Goal: Task Accomplishment & Management: Manage account settings

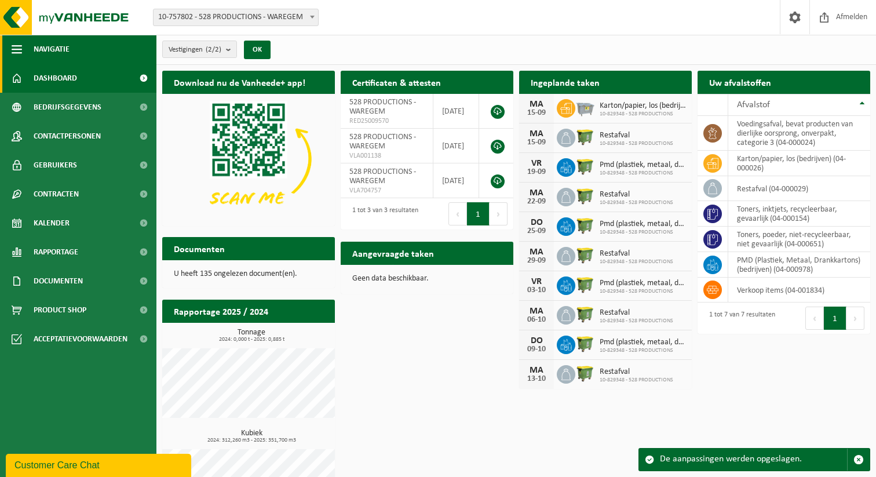
click at [45, 45] on span "Navigatie" at bounding box center [52, 49] width 36 height 29
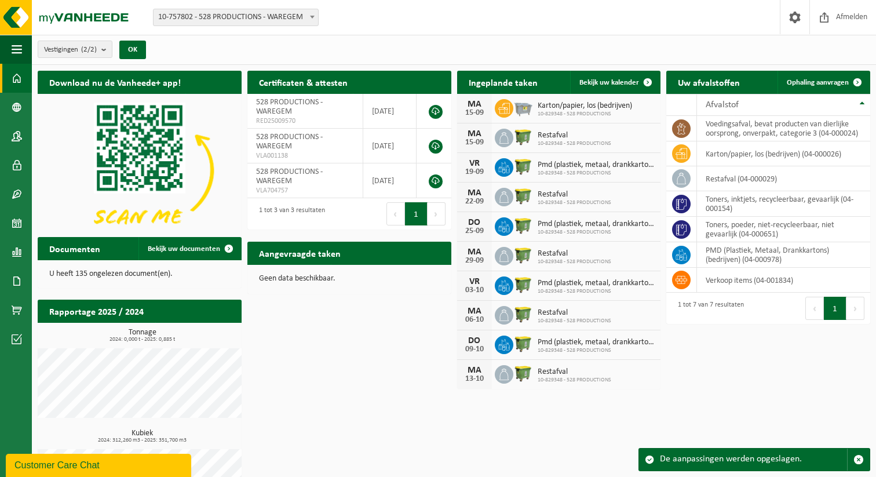
click at [16, 80] on span at bounding box center [17, 78] width 10 height 29
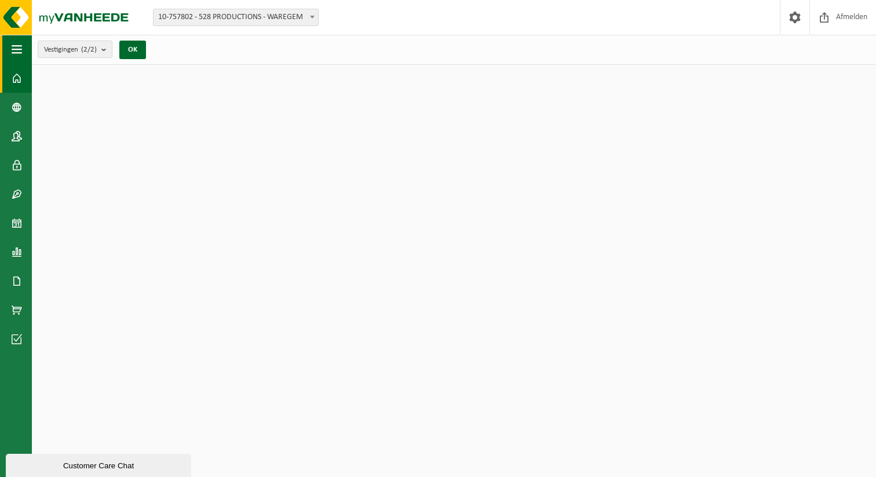
click at [16, 46] on span "button" at bounding box center [17, 49] width 10 height 29
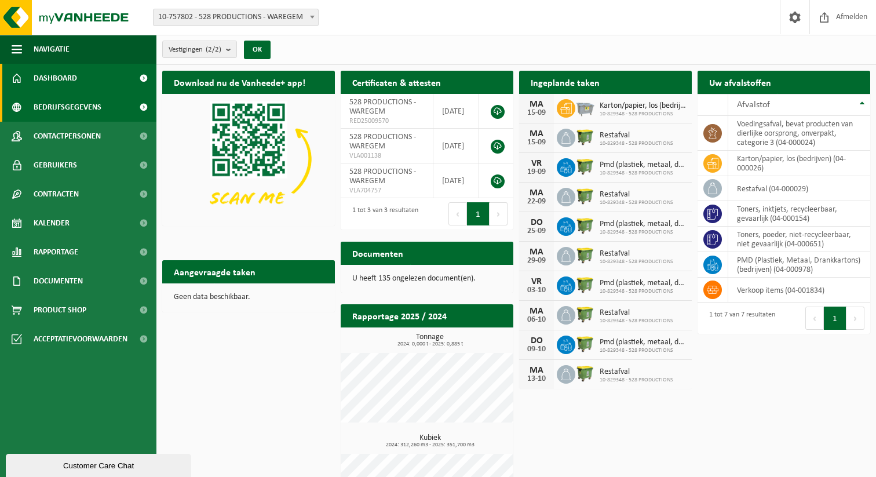
click at [59, 110] on span "Bedrijfsgegevens" at bounding box center [68, 107] width 68 height 29
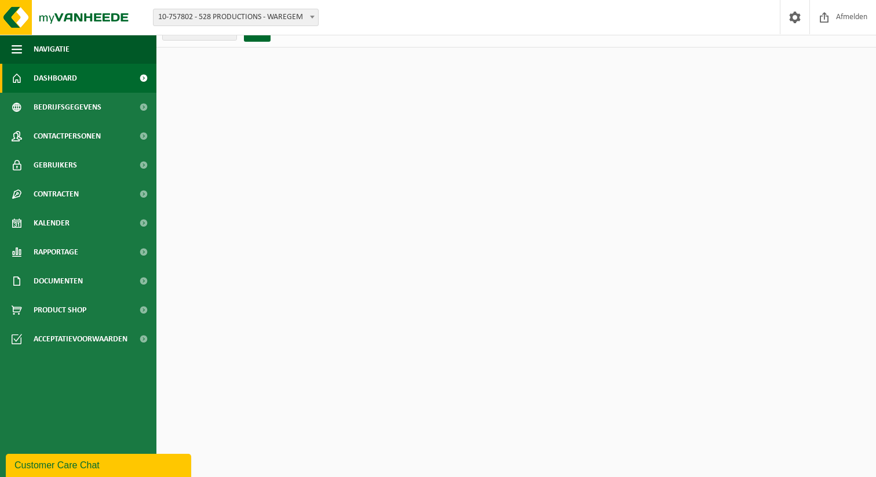
scroll to position [21, 0]
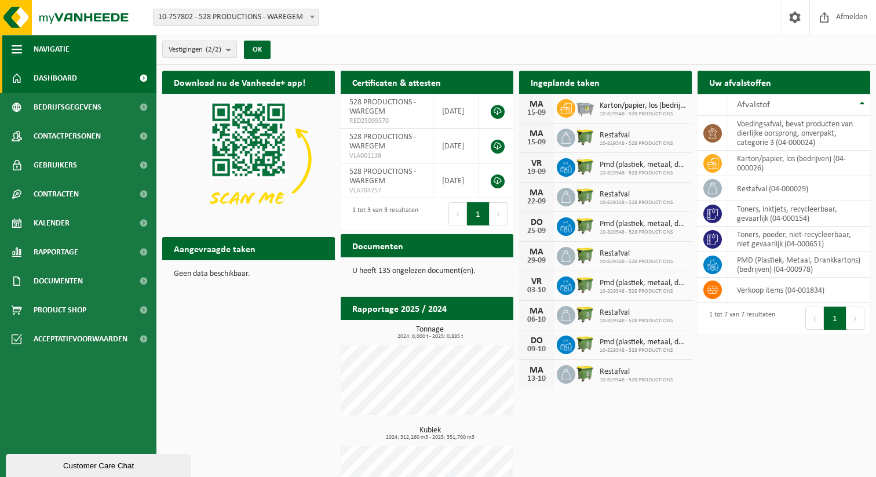
click at [58, 51] on span "Navigatie" at bounding box center [52, 49] width 36 height 29
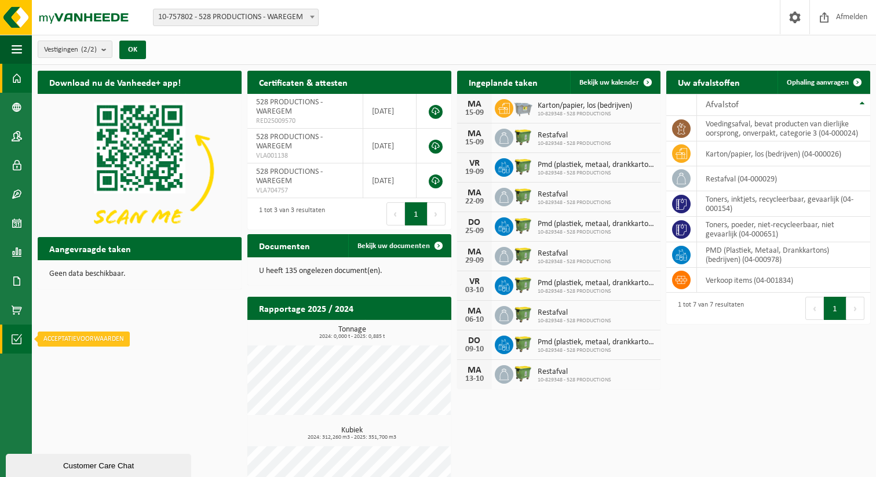
click at [18, 339] on span at bounding box center [17, 339] width 10 height 29
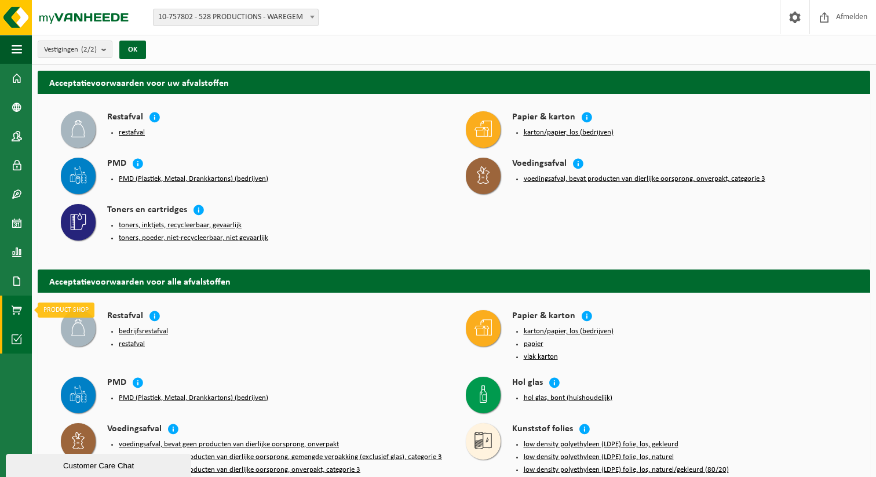
click at [19, 311] on span at bounding box center [17, 310] width 10 height 29
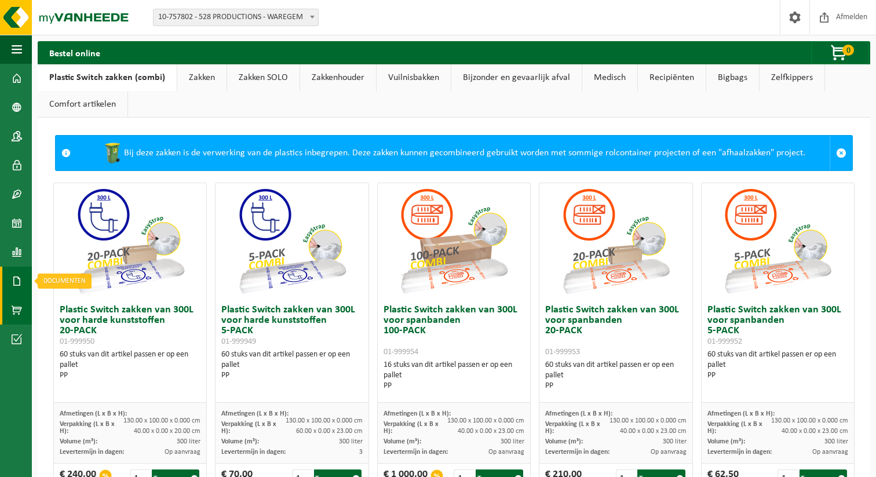
click at [17, 281] on span at bounding box center [17, 281] width 10 height 29
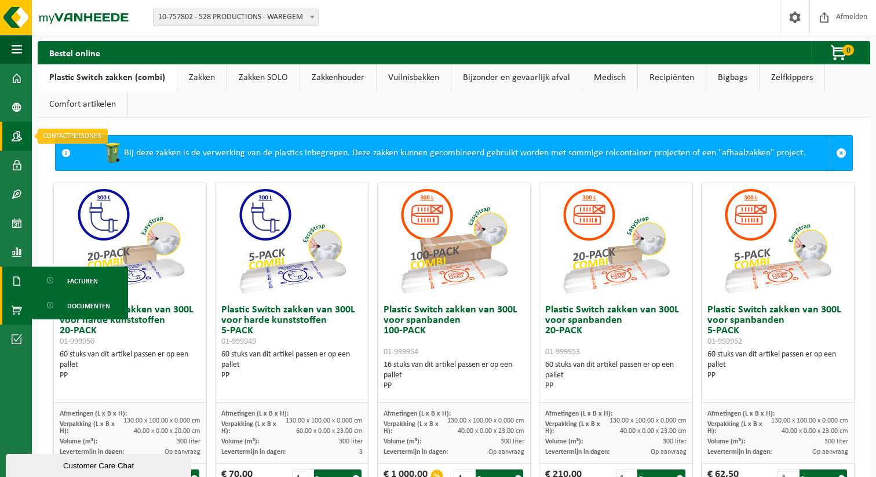
click at [15, 137] on span at bounding box center [17, 136] width 10 height 29
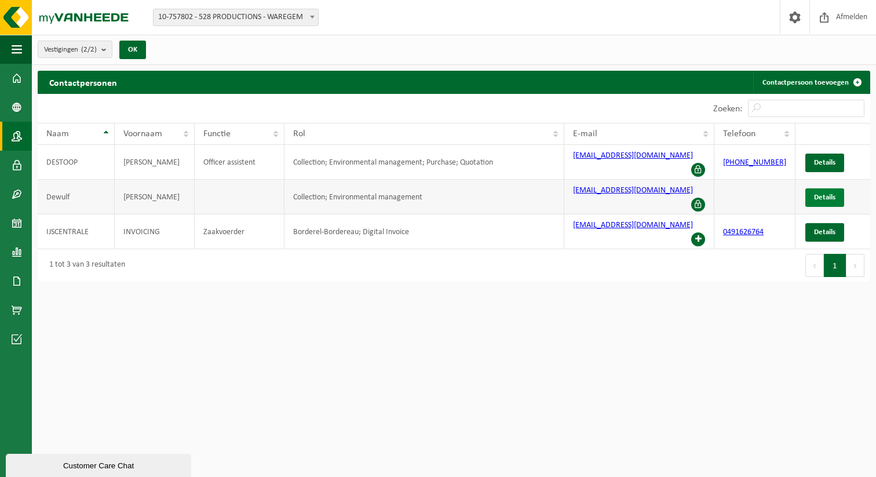
click at [823, 194] on span "Details" at bounding box center [824, 198] width 21 height 8
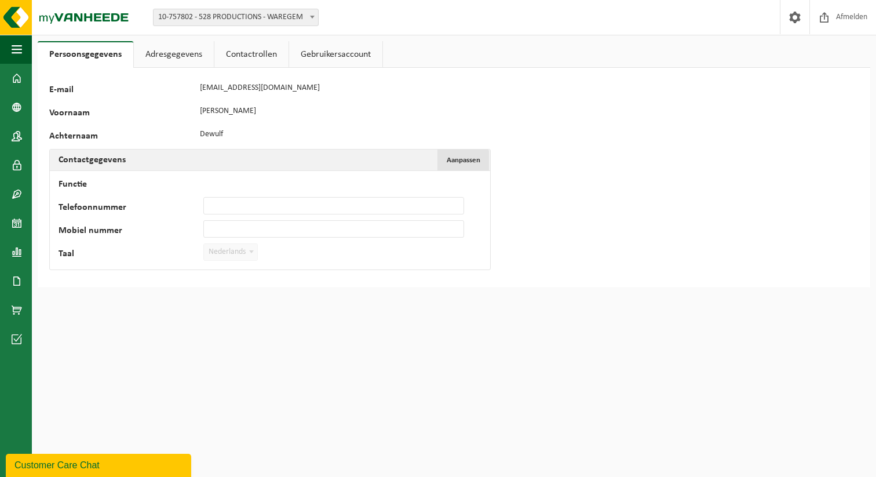
click at [477, 163] on span "Aanpassen" at bounding box center [464, 161] width 34 height 8
click at [226, 180] on input "Functie" at bounding box center [333, 182] width 261 height 17
type input "Plant Manager"
click at [220, 229] on input "Mobiel nummer" at bounding box center [333, 228] width 261 height 17
click at [229, 198] on input "Telefoonnummer" at bounding box center [333, 205] width 261 height 17
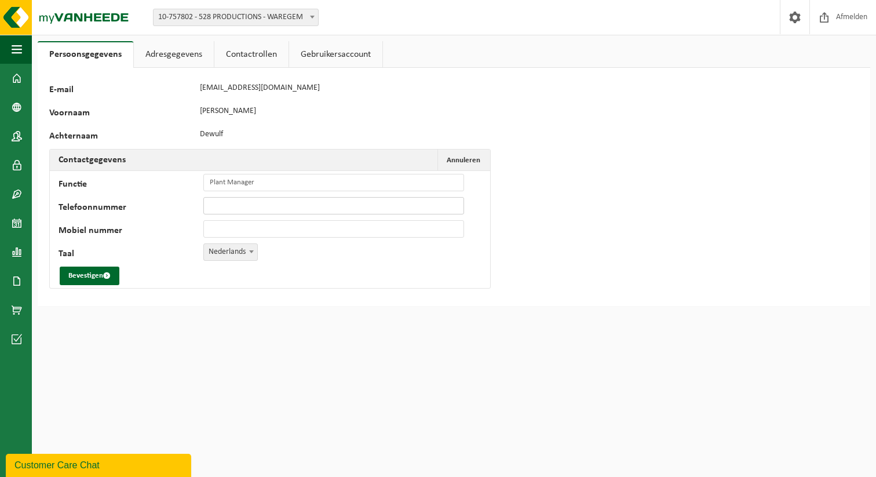
click at [209, 197] on input "Telefoonnummer" at bounding box center [333, 205] width 261 height 17
type input "[PHONE_NUMBER]"
click at [230, 227] on input "Mobiel nummer" at bounding box center [333, 228] width 261 height 17
type input "+32 492 57 95 67"
click at [87, 273] on button "Bevestigen" at bounding box center [90, 276] width 60 height 19
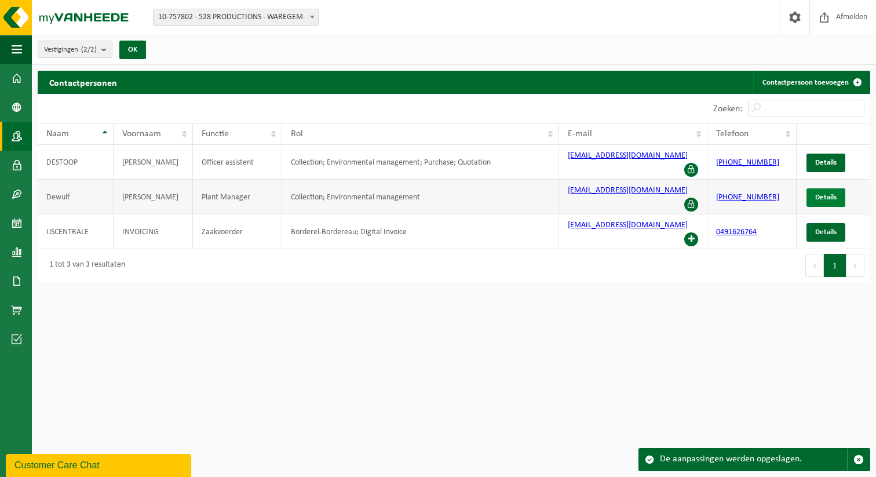
click at [822, 194] on span "Details" at bounding box center [826, 198] width 21 height 8
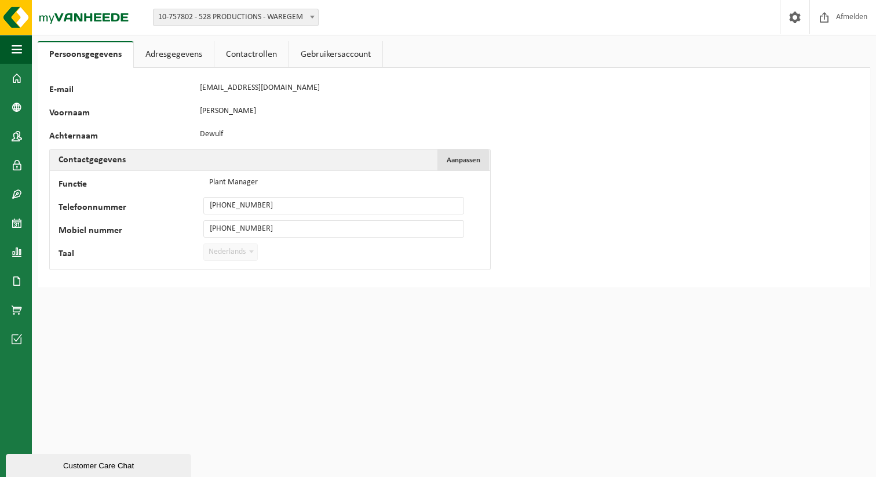
click at [458, 158] on span "Aanpassen" at bounding box center [464, 161] width 34 height 8
click at [267, 199] on input "+32 56 89 19 91" at bounding box center [333, 205] width 261 height 17
type input "+32 56 89 19 91"
drag, startPoint x: 269, startPoint y: 227, endPoint x: 210, endPoint y: 225, distance: 58.6
click at [210, 225] on input "+32 492 57 95 67" at bounding box center [333, 228] width 261 height 17
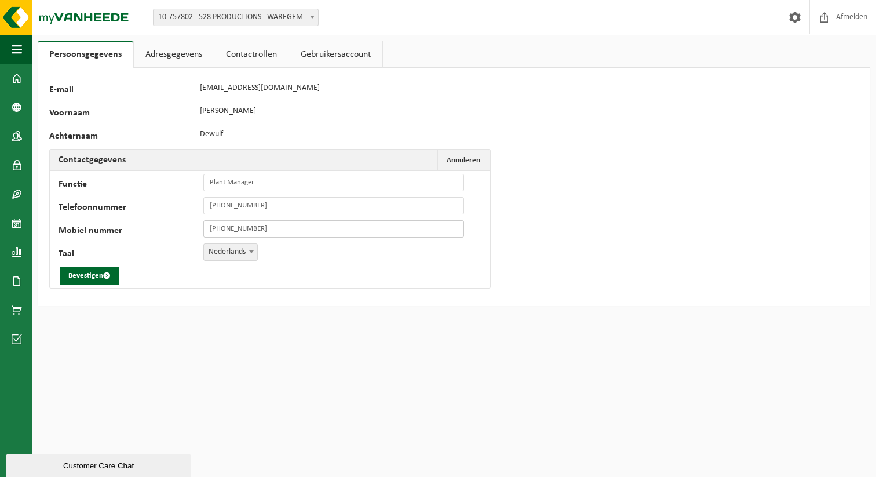
type input "+32 492 57 95 67"
click at [84, 274] on button "Bevestigen" at bounding box center [90, 276] width 60 height 19
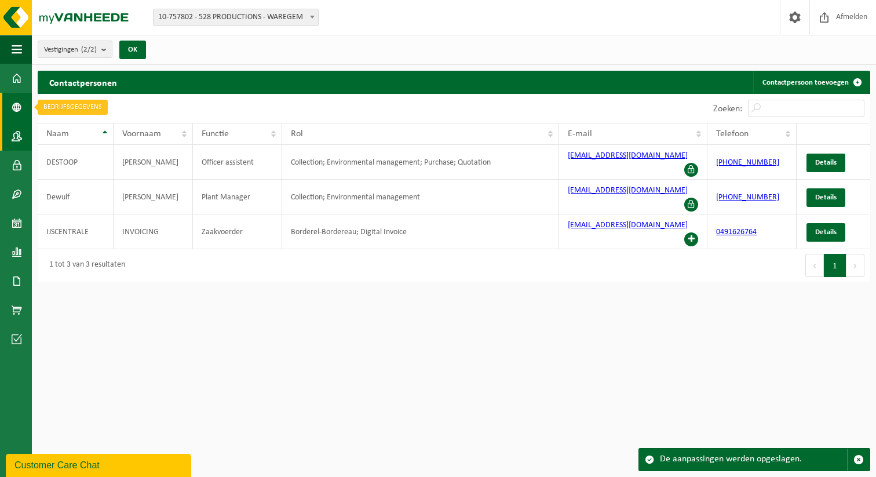
click at [18, 106] on span at bounding box center [17, 107] width 10 height 29
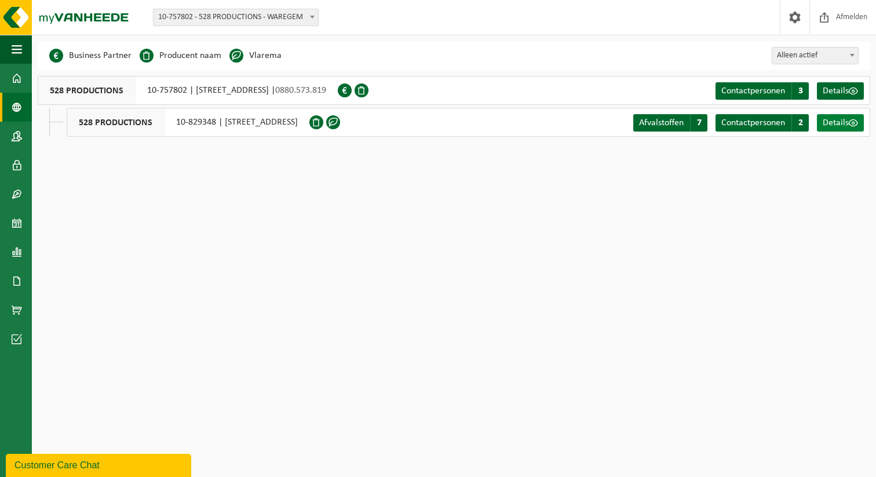
click at [836, 122] on span "Details" at bounding box center [836, 122] width 26 height 9
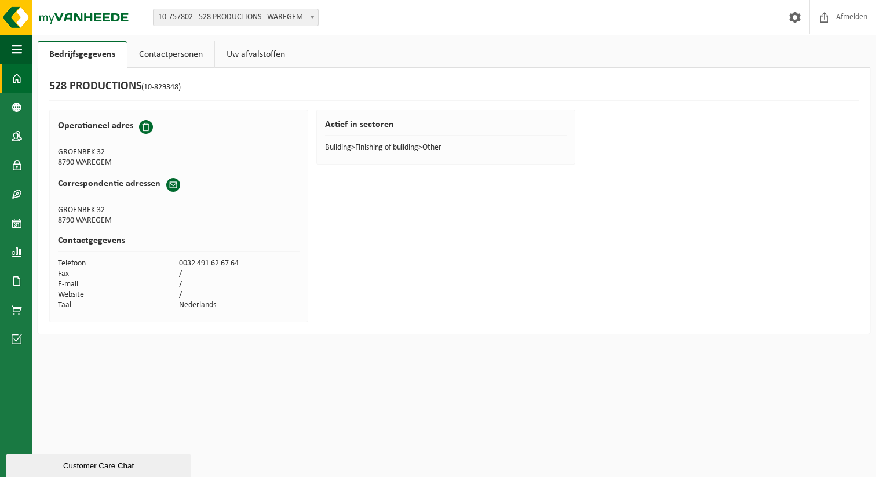
click at [17, 79] on span at bounding box center [17, 78] width 10 height 29
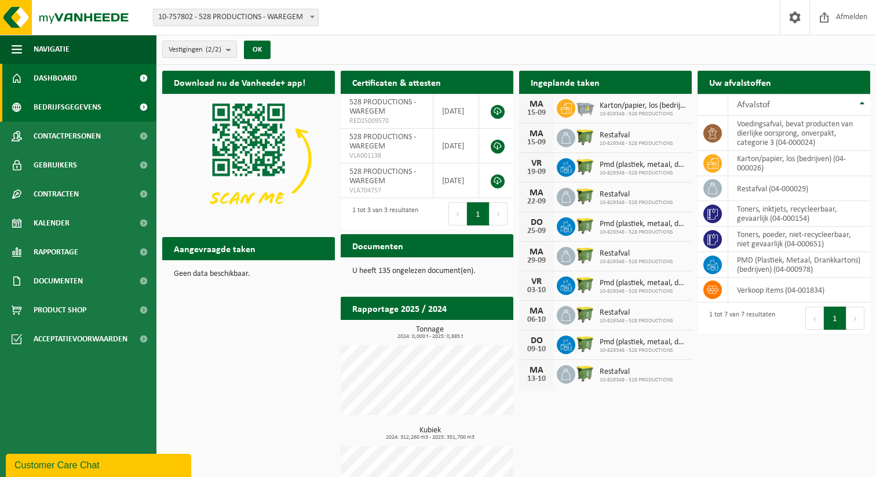
click at [53, 104] on span "Bedrijfsgegevens" at bounding box center [68, 107] width 68 height 29
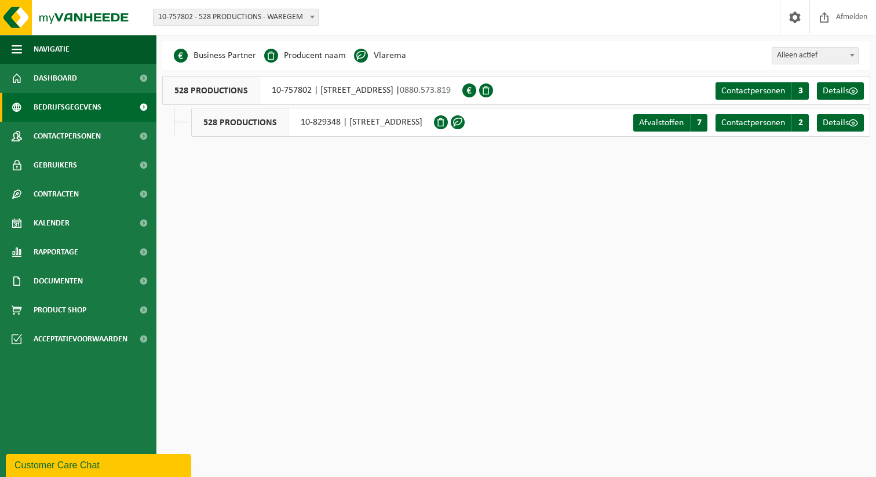
click at [362, 54] on span at bounding box center [361, 56] width 14 height 14
click at [465, 123] on span at bounding box center [458, 122] width 14 height 14
click at [680, 123] on span "Afvalstoffen" at bounding box center [661, 122] width 45 height 9
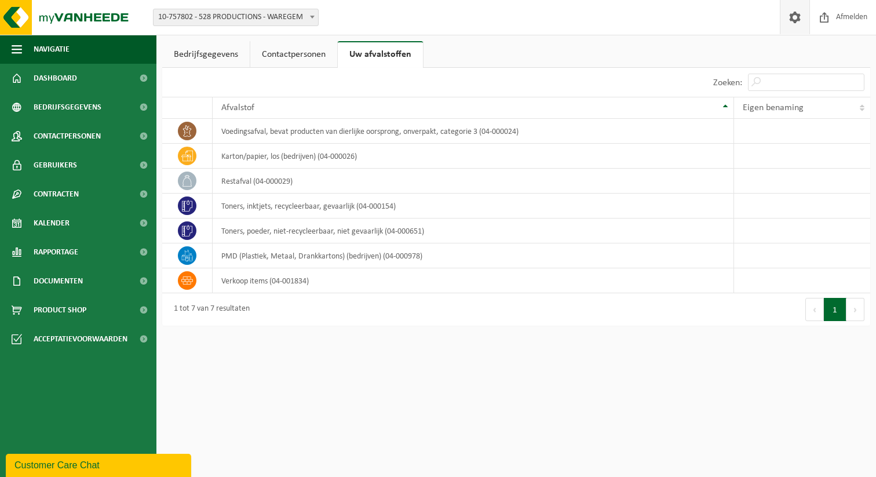
click at [792, 14] on span at bounding box center [795, 17] width 17 height 34
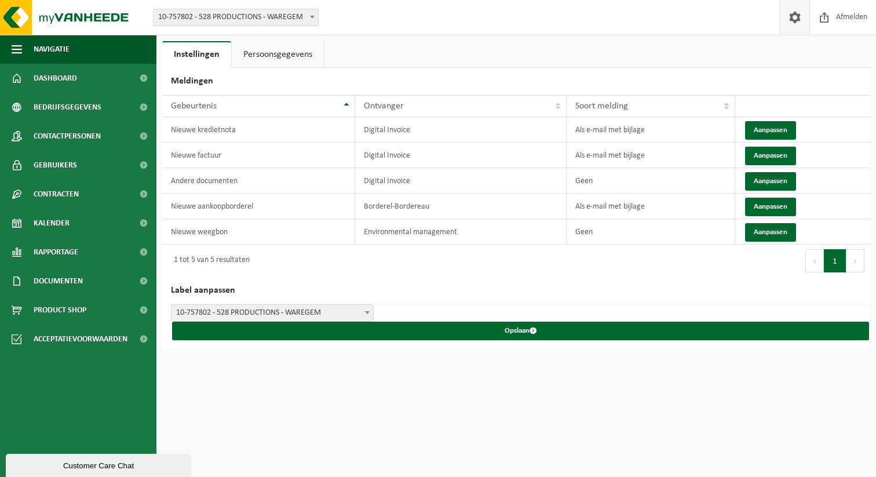
click at [279, 50] on link "Persoonsgegevens" at bounding box center [278, 54] width 92 height 27
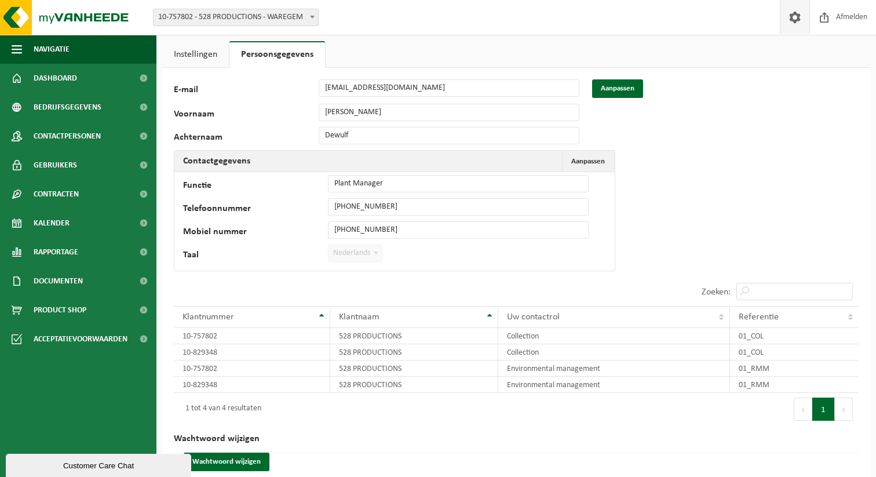
click at [190, 56] on link "Instellingen" at bounding box center [195, 54] width 67 height 27
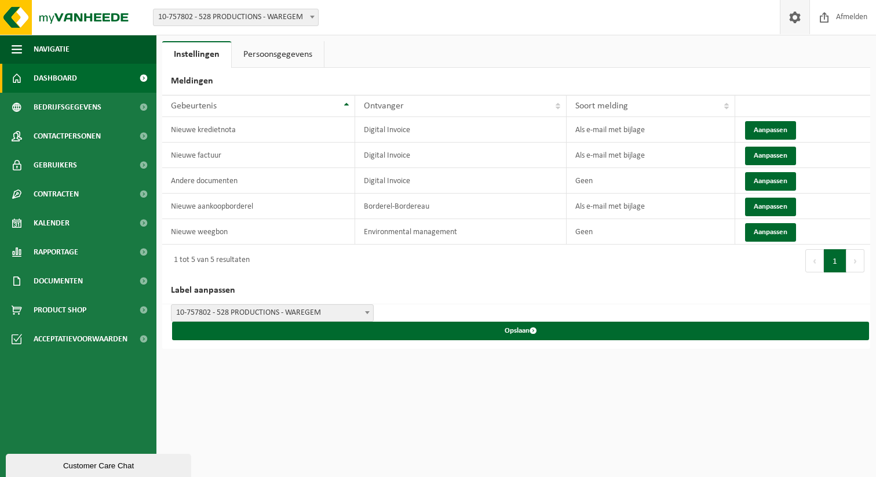
click at [52, 78] on span "Dashboard" at bounding box center [55, 78] width 43 height 29
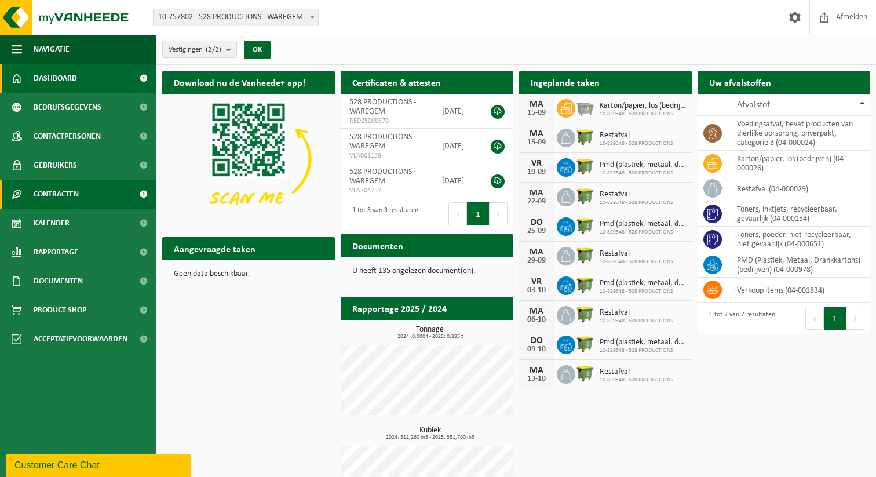
click at [53, 192] on span "Contracten" at bounding box center [56, 194] width 45 height 29
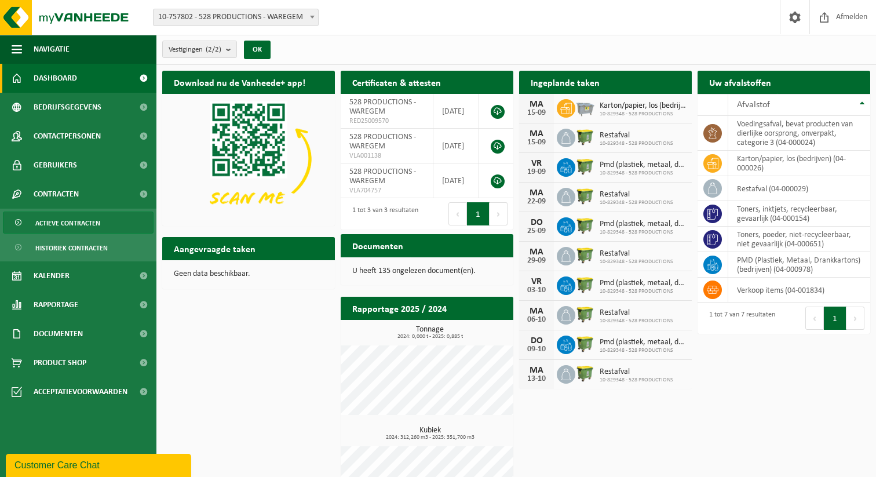
click at [60, 221] on span "Actieve contracten" at bounding box center [67, 223] width 65 height 22
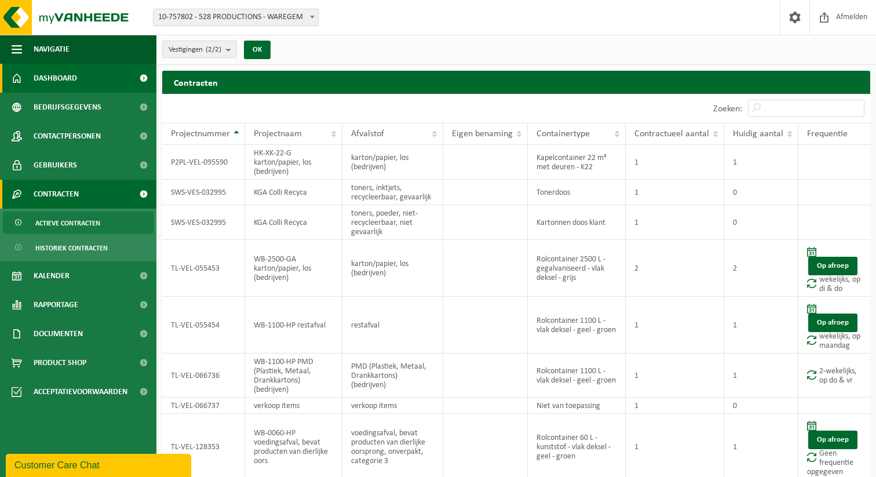
click at [45, 73] on span "Dashboard" at bounding box center [55, 78] width 43 height 29
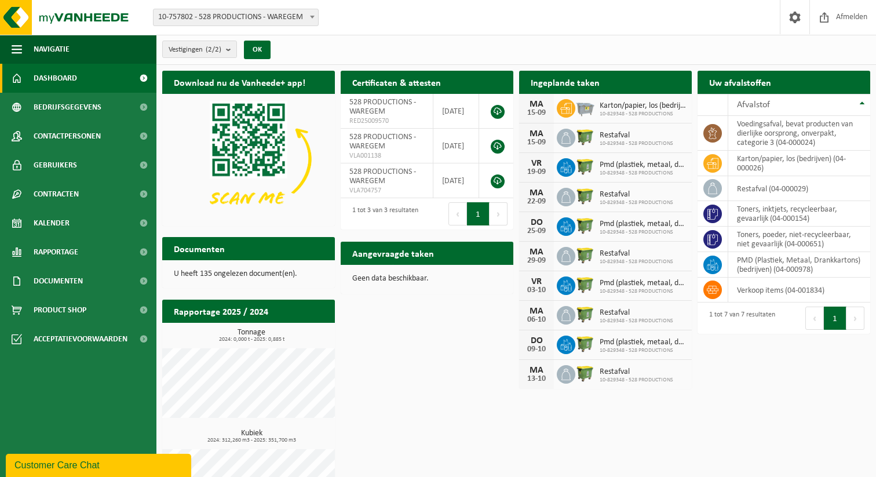
click at [219, 271] on p "U heeft 135 ongelezen document(en)." at bounding box center [249, 274] width 150 height 8
click at [63, 280] on span "Documenten" at bounding box center [58, 281] width 49 height 29
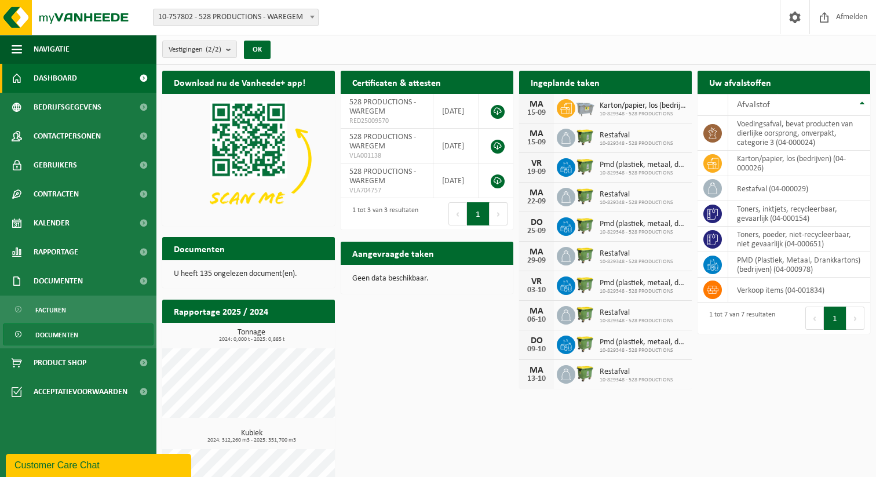
click at [56, 334] on span "Documenten" at bounding box center [56, 335] width 43 height 22
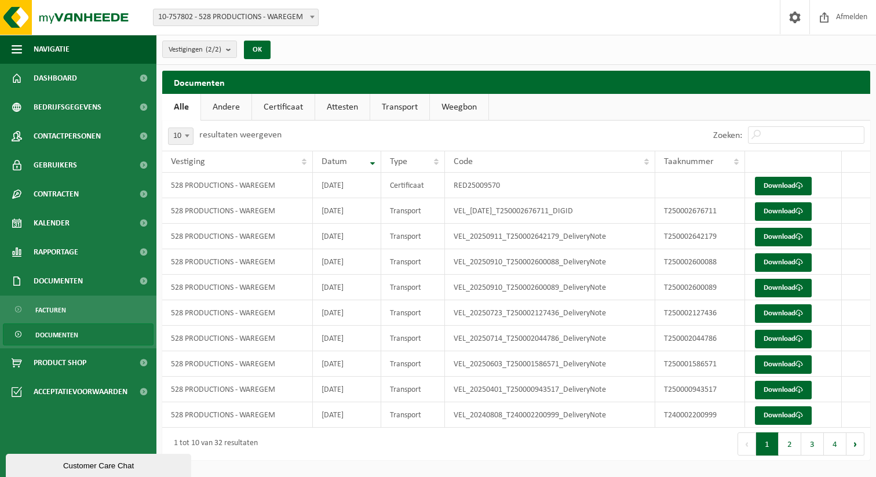
click at [239, 107] on link "Andere" at bounding box center [226, 107] width 50 height 27
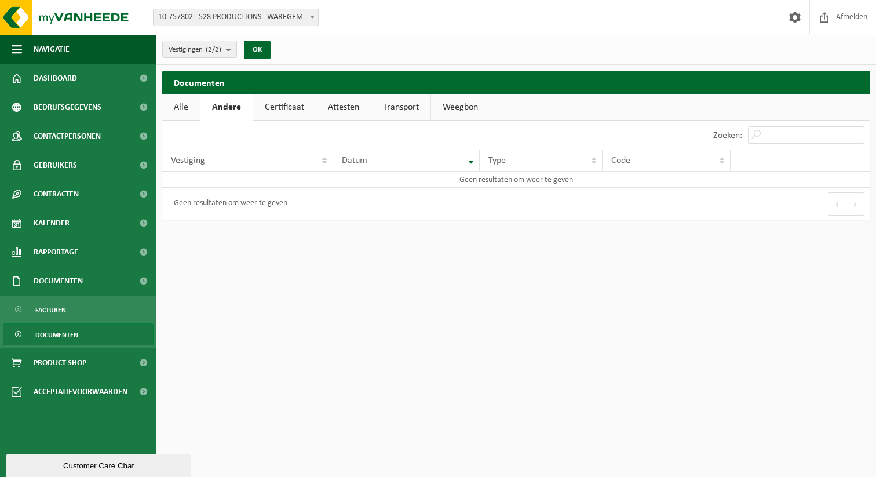
click at [291, 108] on link "Certificaat" at bounding box center [284, 107] width 63 height 27
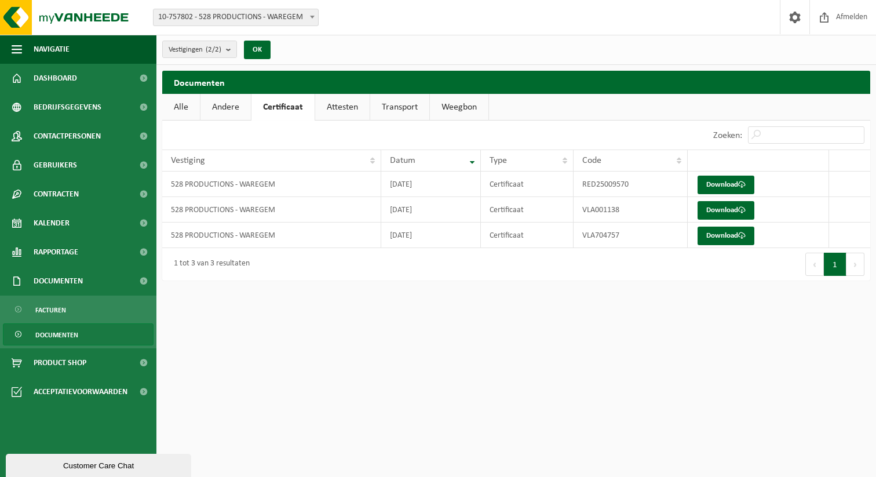
click at [367, 108] on link "Attesten" at bounding box center [342, 107] width 54 height 27
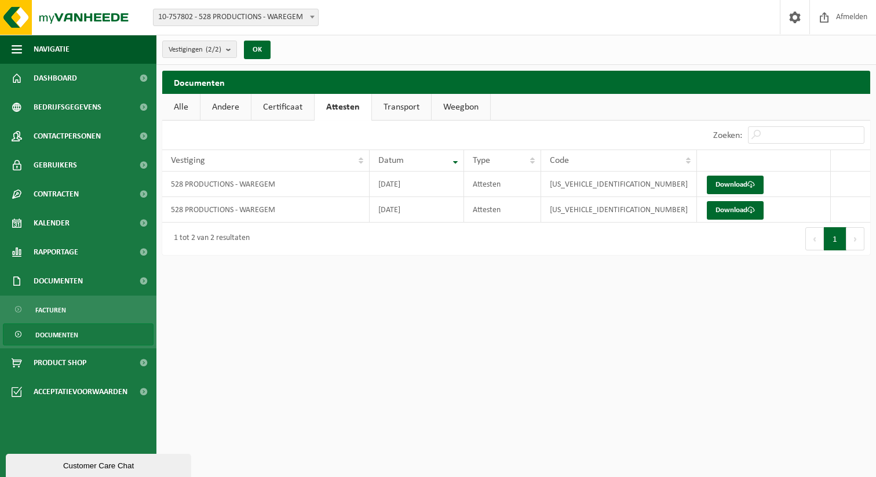
click at [409, 104] on link "Transport" at bounding box center [401, 107] width 59 height 27
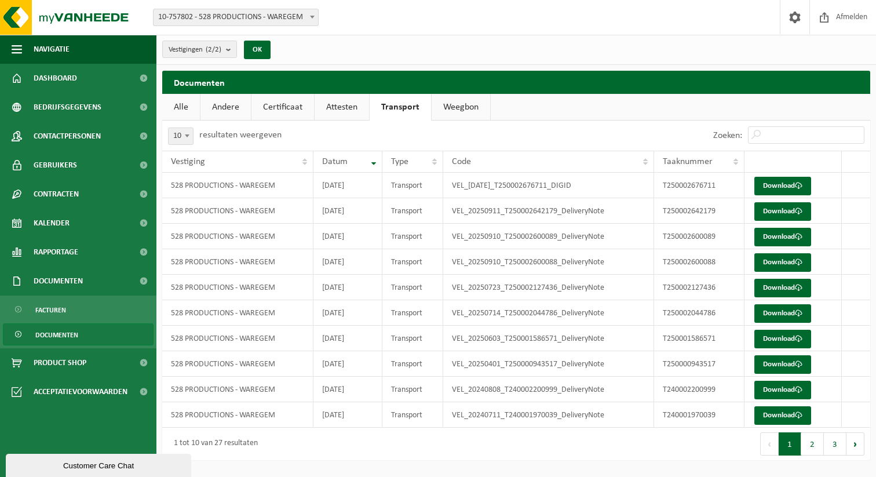
click at [461, 105] on link "Weegbon" at bounding box center [461, 107] width 59 height 27
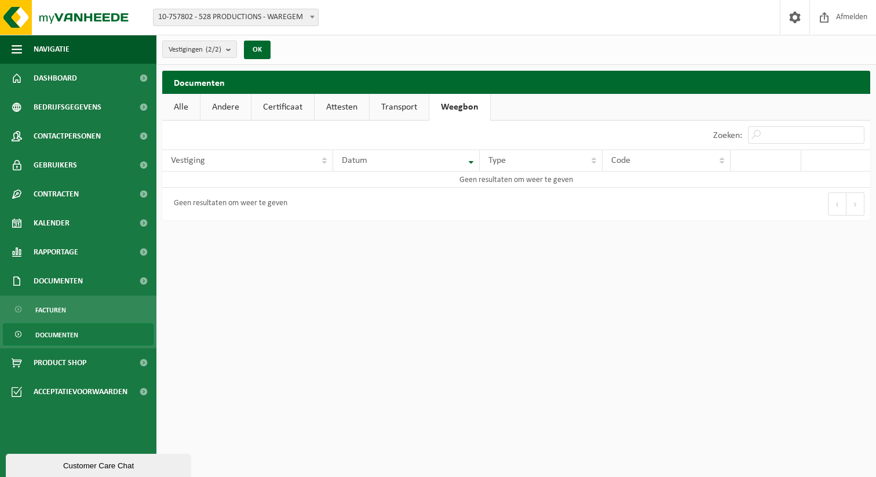
click at [398, 106] on link "Transport" at bounding box center [399, 107] width 59 height 27
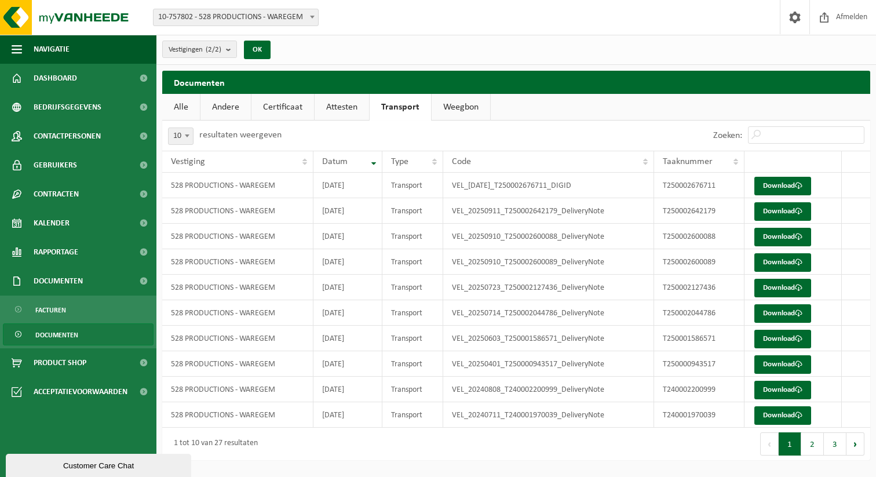
click at [181, 104] on link "Alle" at bounding box center [181, 107] width 38 height 27
click at [793, 441] on button "2" at bounding box center [790, 443] width 23 height 23
click at [767, 443] on button "1" at bounding box center [767, 443] width 23 height 23
click at [71, 332] on span "Documenten" at bounding box center [56, 335] width 43 height 22
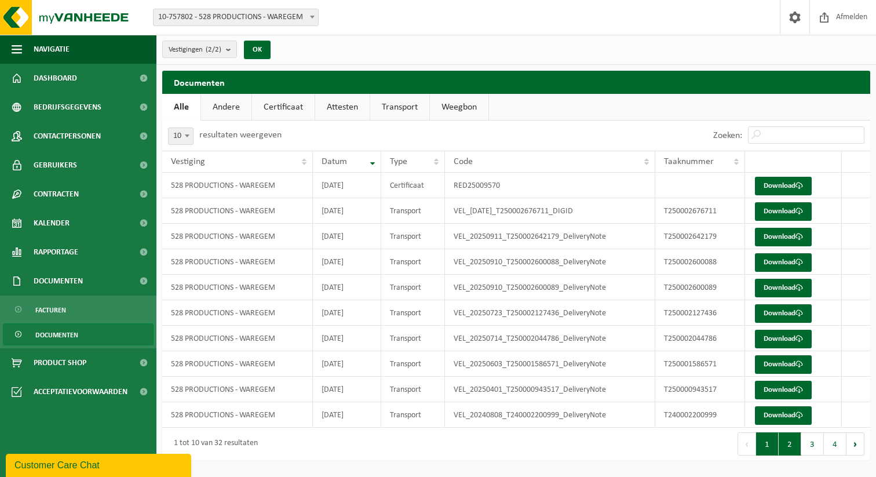
click at [787, 444] on button "2" at bounding box center [790, 443] width 23 height 23
click at [769, 186] on link "Download" at bounding box center [783, 186] width 57 height 19
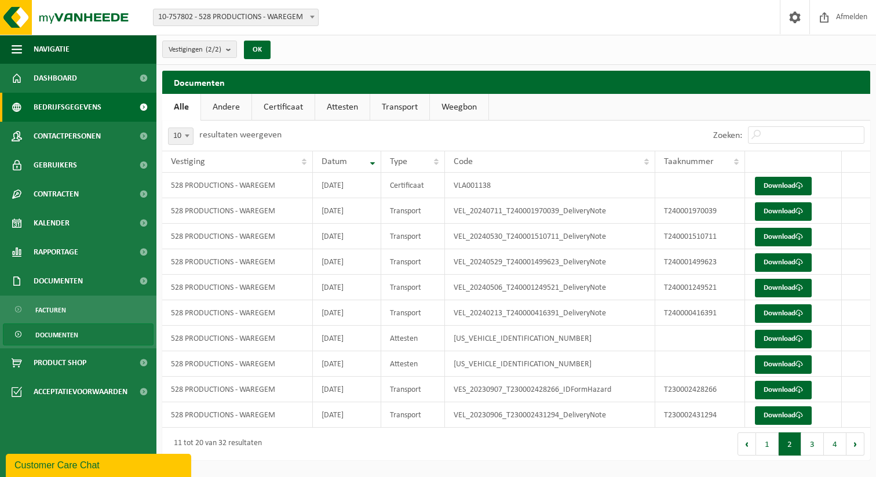
click at [64, 105] on span "Bedrijfsgegevens" at bounding box center [68, 107] width 68 height 29
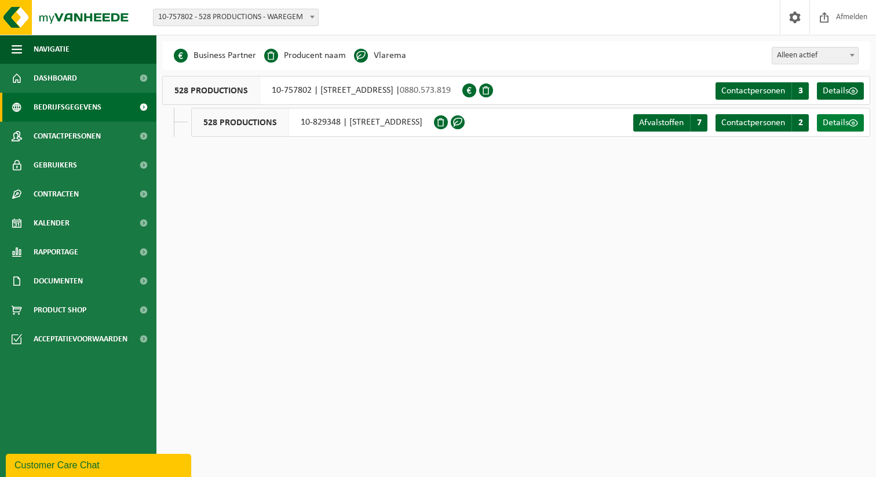
click at [845, 120] on span "Details" at bounding box center [836, 122] width 26 height 9
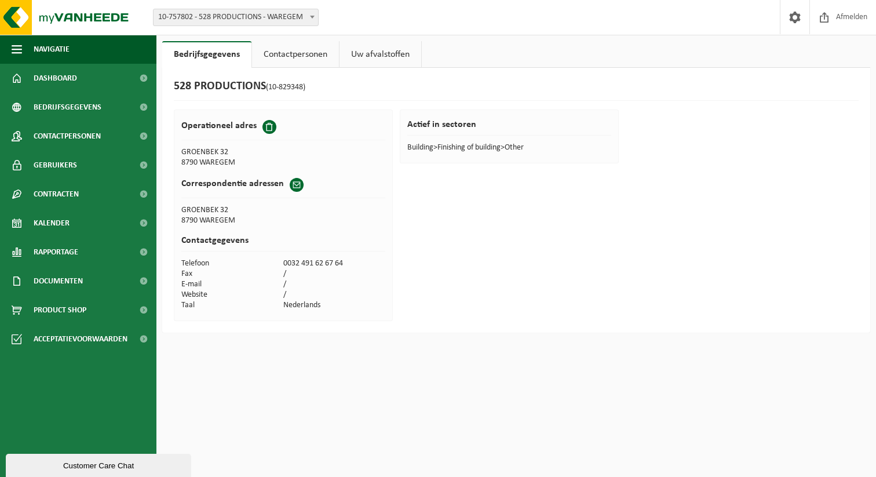
click at [376, 56] on link "Uw afvalstoffen" at bounding box center [381, 54] width 82 height 27
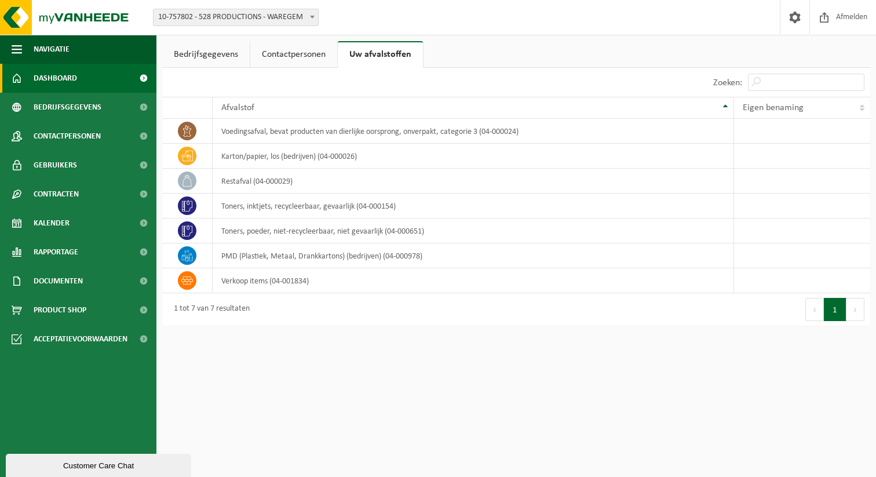
click at [59, 77] on span "Dashboard" at bounding box center [55, 78] width 43 height 29
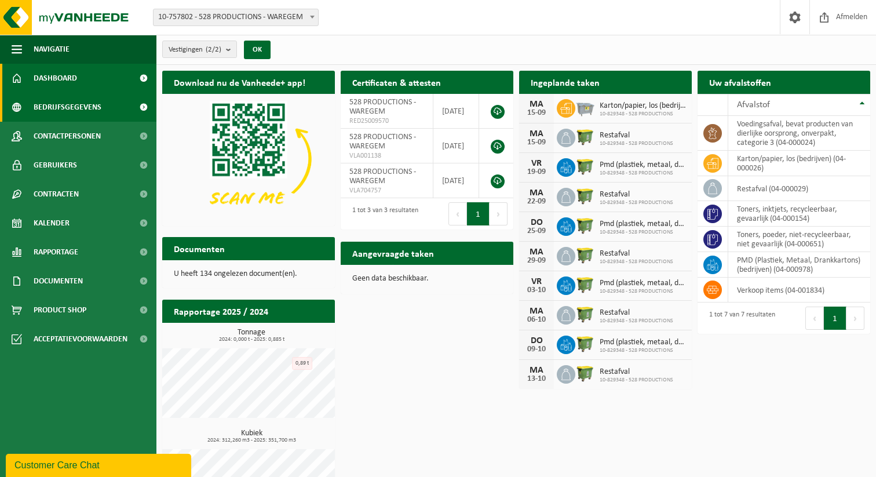
click at [64, 107] on span "Bedrijfsgegevens" at bounding box center [68, 107] width 68 height 29
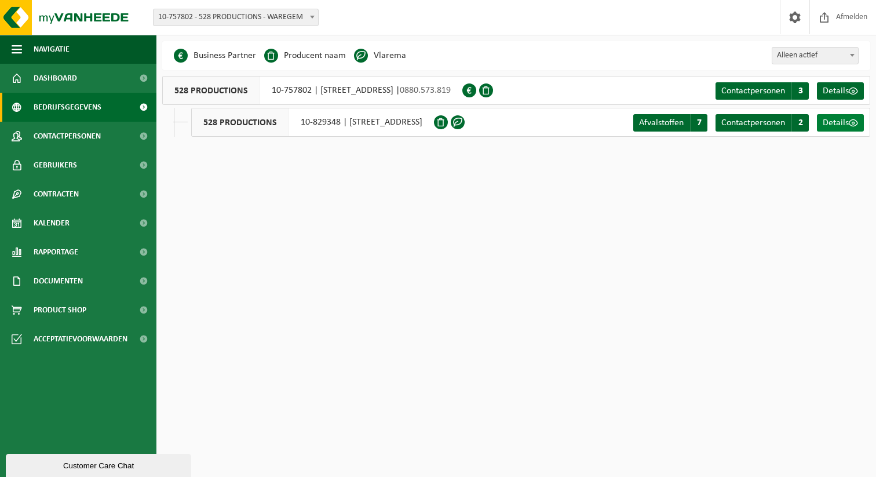
click at [836, 123] on span "Details" at bounding box center [836, 122] width 26 height 9
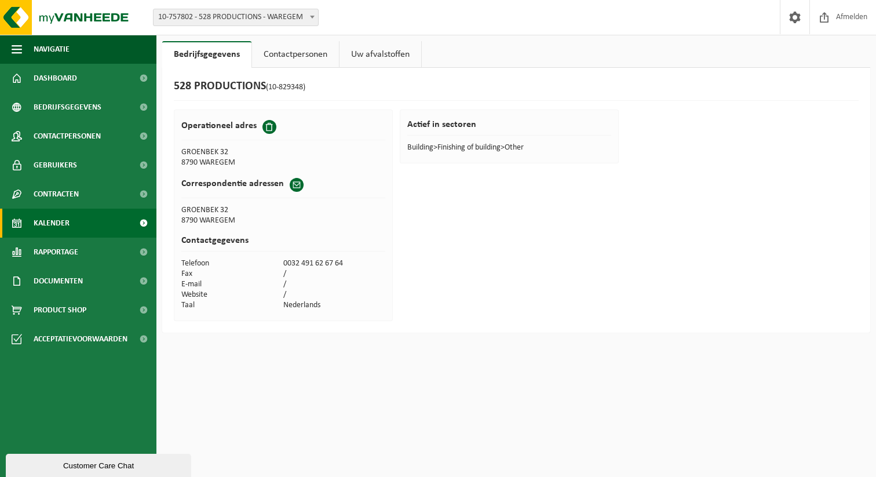
click at [51, 214] on span "Kalender" at bounding box center [52, 223] width 36 height 29
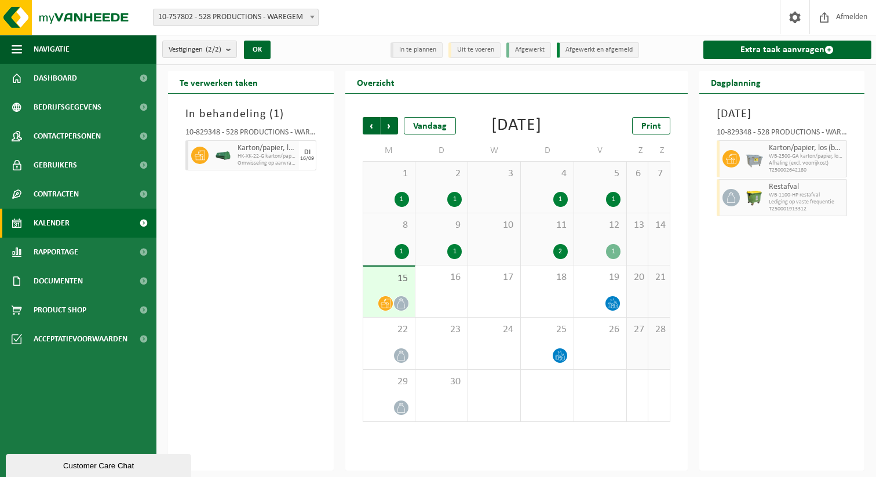
click at [245, 271] on div "In behandeling ( 1 ) 10-829348 - 528 PRODUCTIONS - WAREGEM Karton/papier, los (…" at bounding box center [251, 282] width 166 height 377
click at [61, 282] on span "Documenten" at bounding box center [58, 281] width 49 height 29
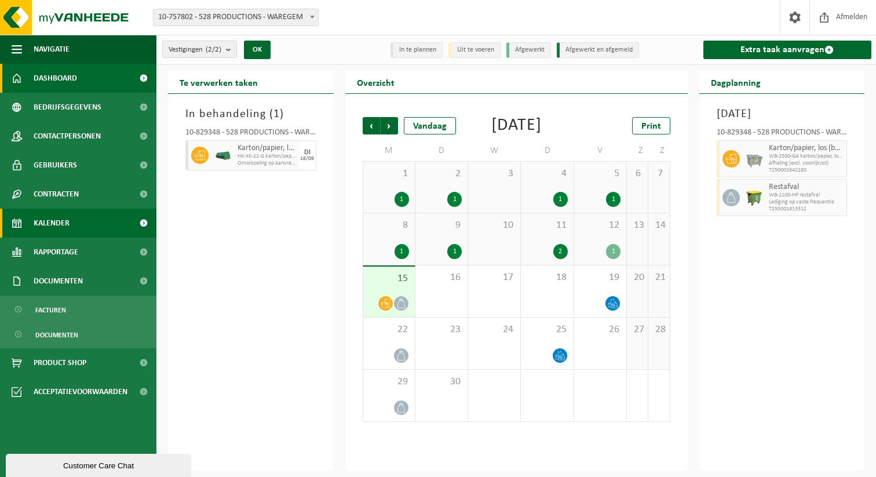
click at [50, 71] on span "Dashboard" at bounding box center [55, 78] width 43 height 29
